Goal: Information Seeking & Learning: Learn about a topic

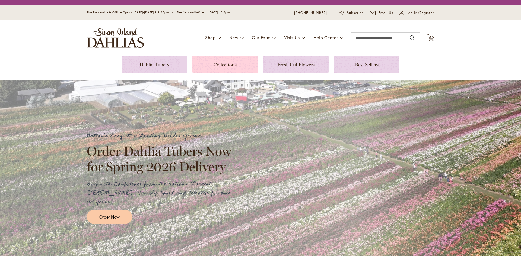
click at [226, 67] on link at bounding box center [224, 64] width 65 height 17
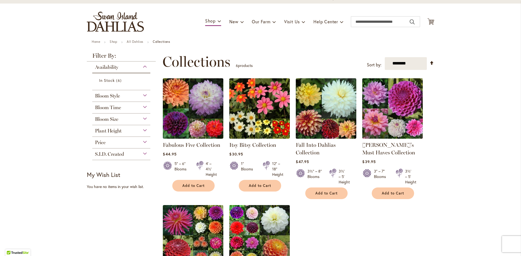
scroll to position [108, 0]
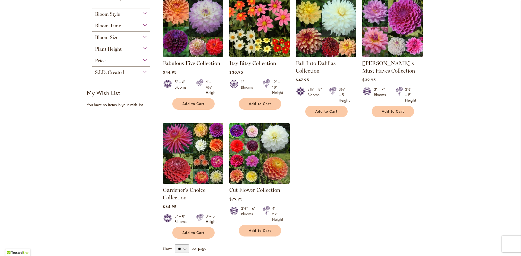
click at [192, 160] on img at bounding box center [192, 153] width 63 height 63
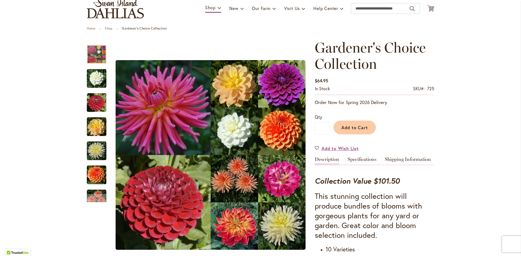
scroll to position [27, 0]
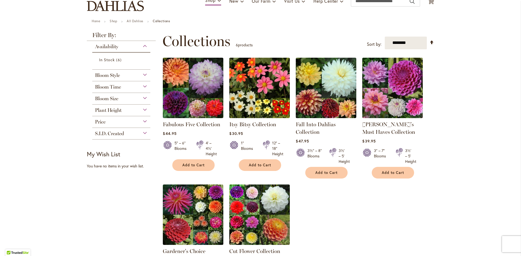
scroll to position [54, 0]
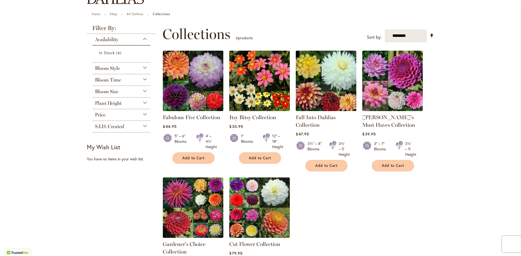
click at [340, 83] on img at bounding box center [325, 80] width 63 height 63
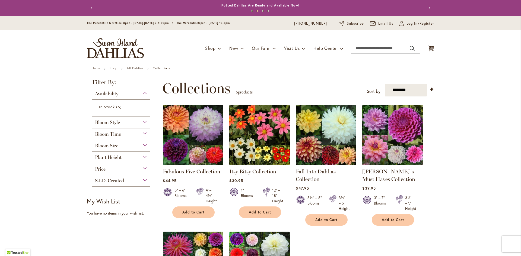
click at [145, 122] on div "Bloom Style" at bounding box center [121, 121] width 58 height 9
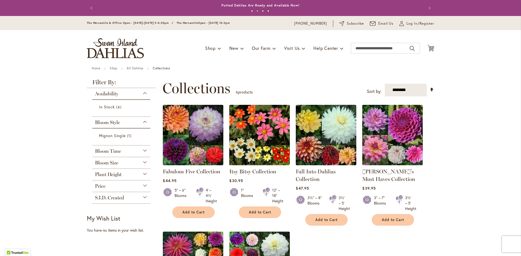
click at [145, 122] on div "Bloom Style" at bounding box center [121, 121] width 58 height 9
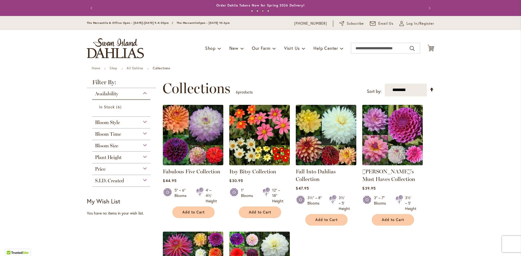
click at [105, 53] on img "store logo" at bounding box center [115, 48] width 57 height 20
